Goal: Transaction & Acquisition: Obtain resource

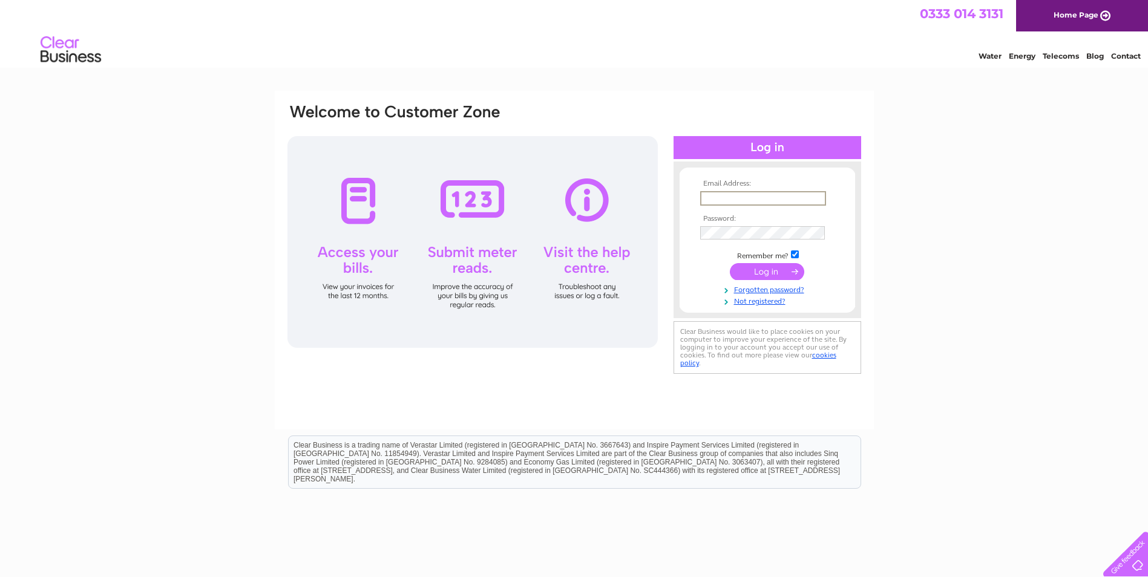
click at [737, 195] on input "text" at bounding box center [763, 198] width 126 height 15
type input "admin@rsobhd.net"
click at [762, 272] on input "submit" at bounding box center [767, 270] width 74 height 17
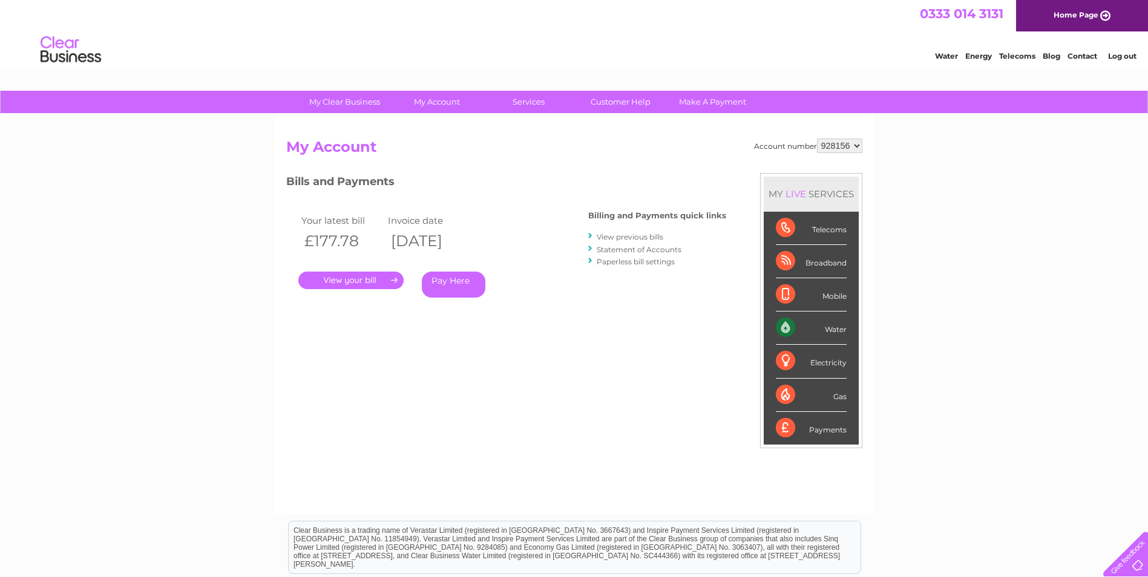
click at [369, 282] on link "." at bounding box center [350, 281] width 105 height 18
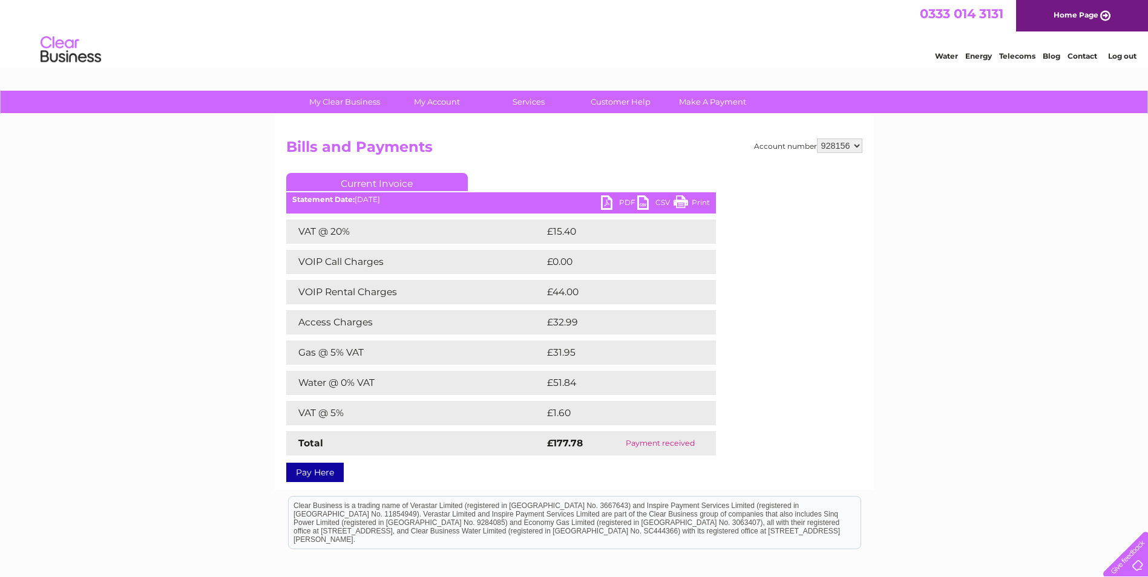
click at [616, 201] on link "PDF" at bounding box center [619, 204] width 36 height 18
click at [857, 144] on select "928156 946212" at bounding box center [839, 146] width 45 height 15
select select "946212"
click at [817, 139] on select "928156 946212" at bounding box center [839, 146] width 45 height 15
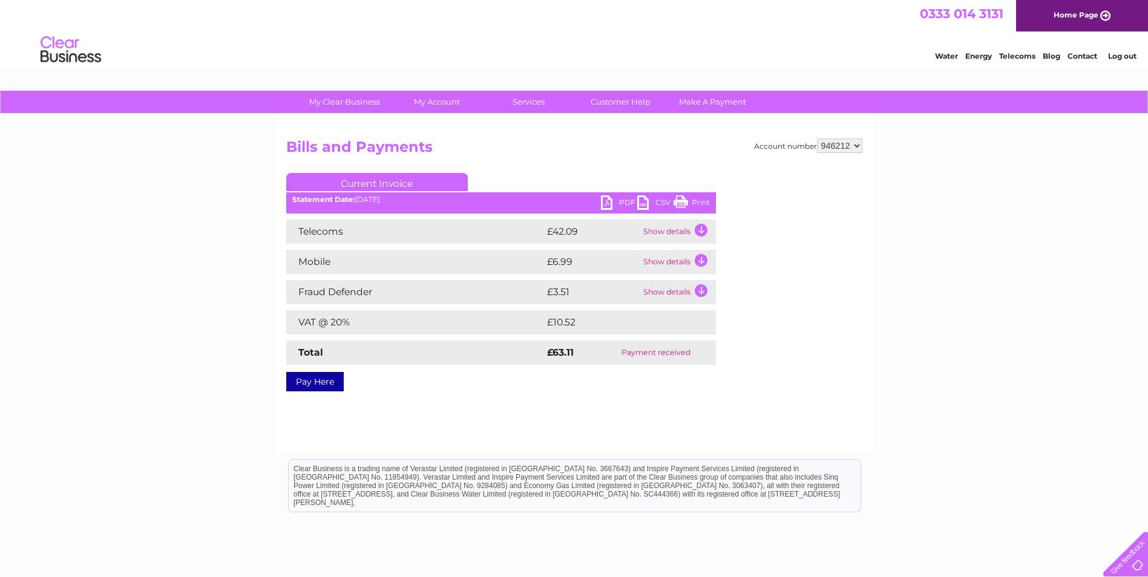
click at [817, 139] on select "928156 946212" at bounding box center [839, 146] width 45 height 15
click at [624, 201] on link "PDF" at bounding box center [619, 204] width 36 height 18
